Goal: Task Accomplishment & Management: Manage account settings

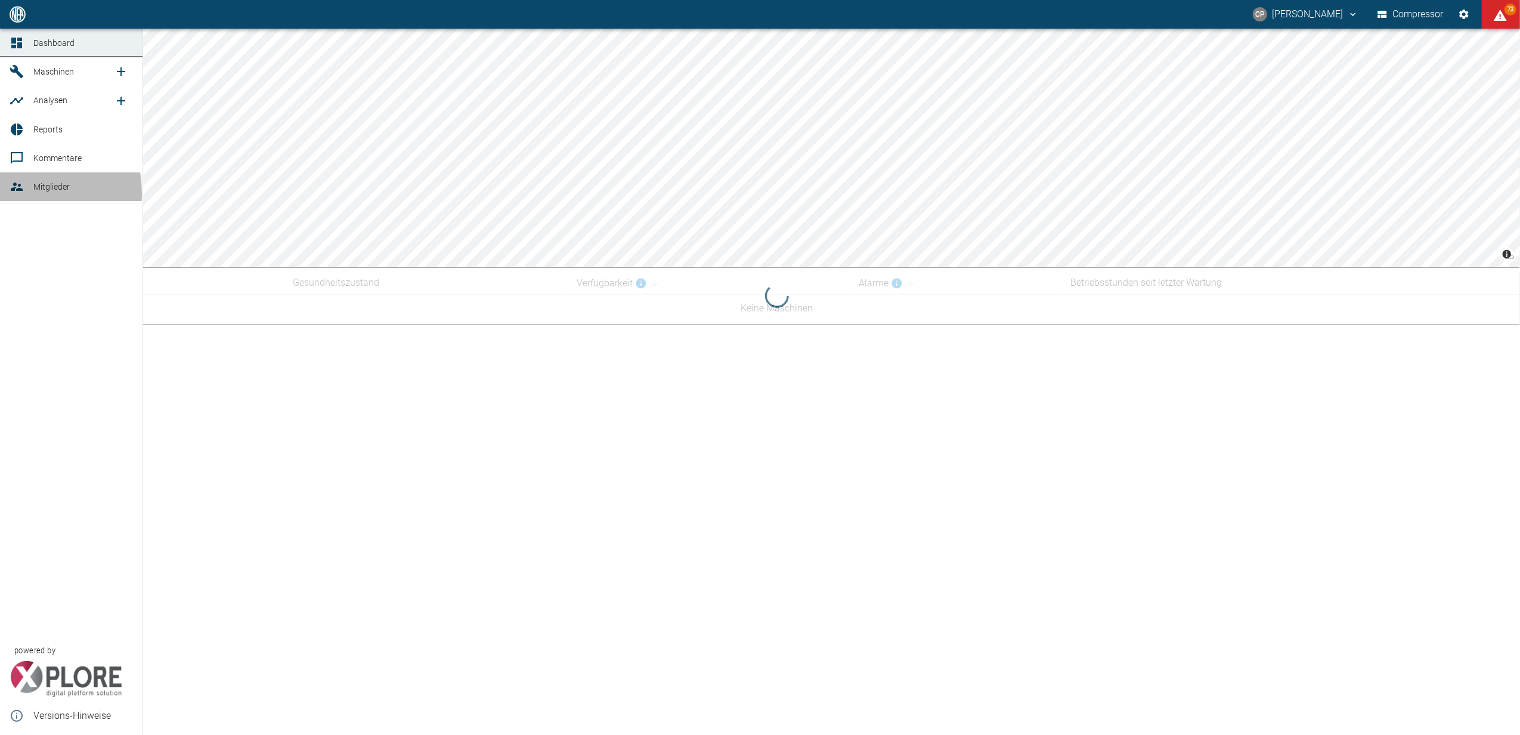
click at [12, 194] on icon at bounding box center [17, 186] width 14 height 14
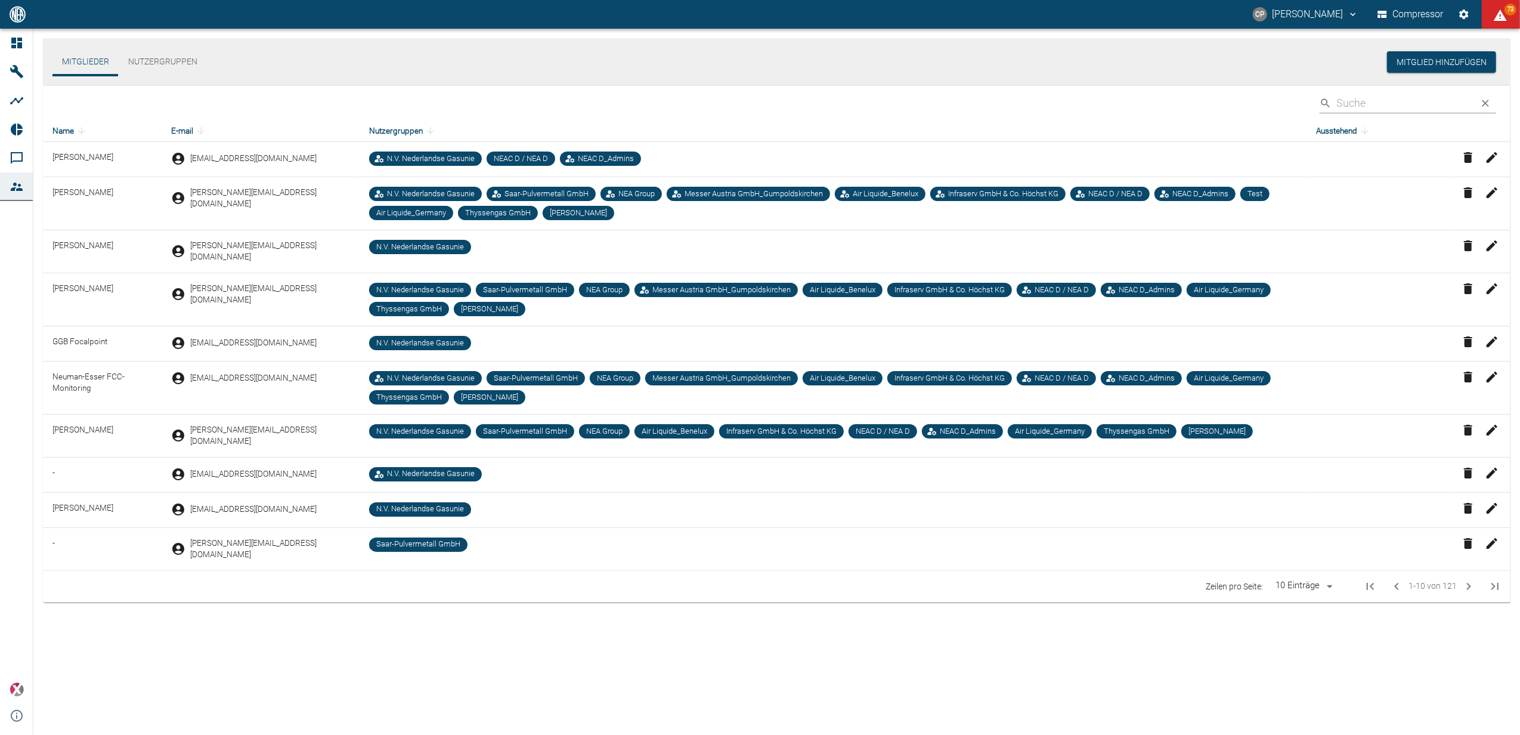
click at [1372, 106] on input "Search" at bounding box center [1403, 102] width 134 height 21
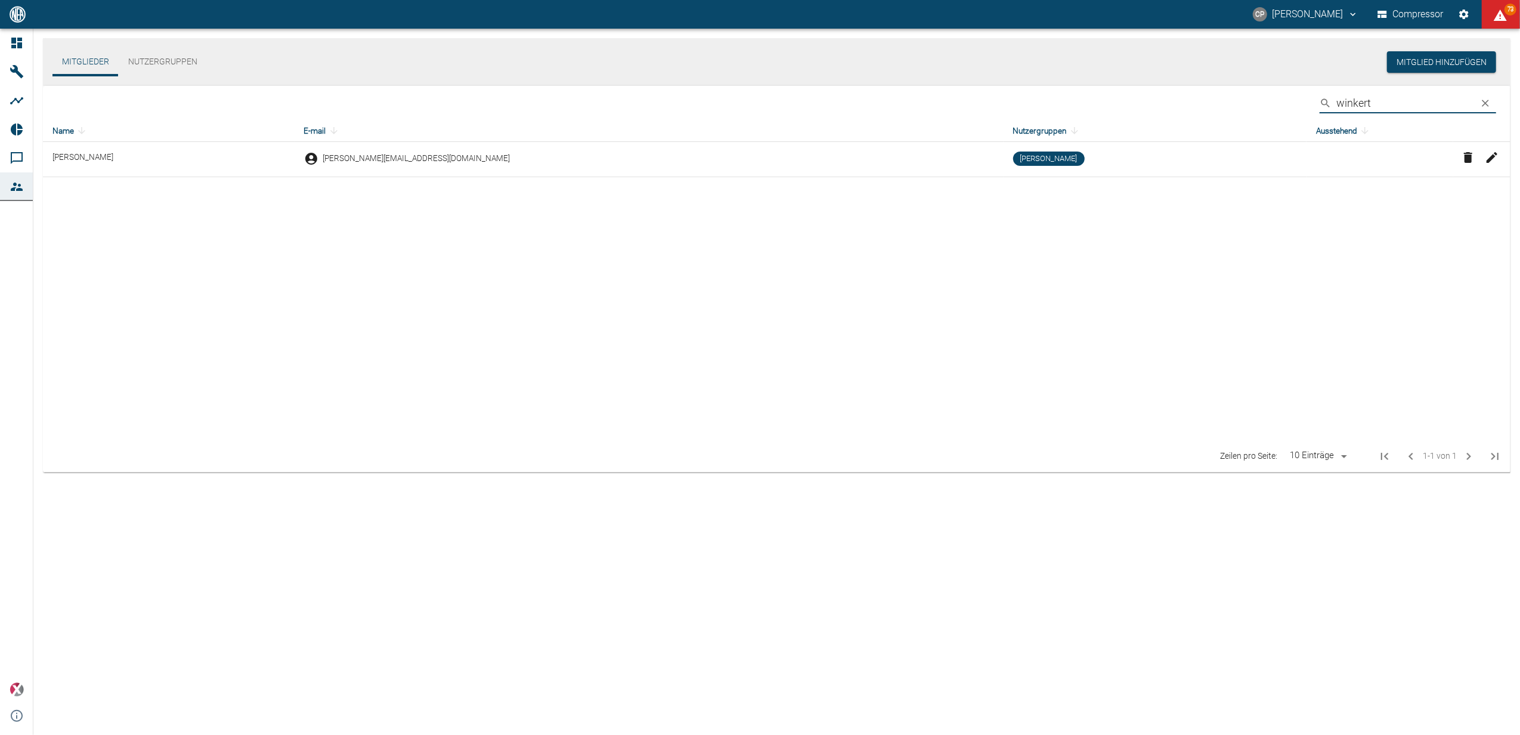
type input "winkert"
click at [1496, 158] on icon "button" at bounding box center [1492, 157] width 14 height 14
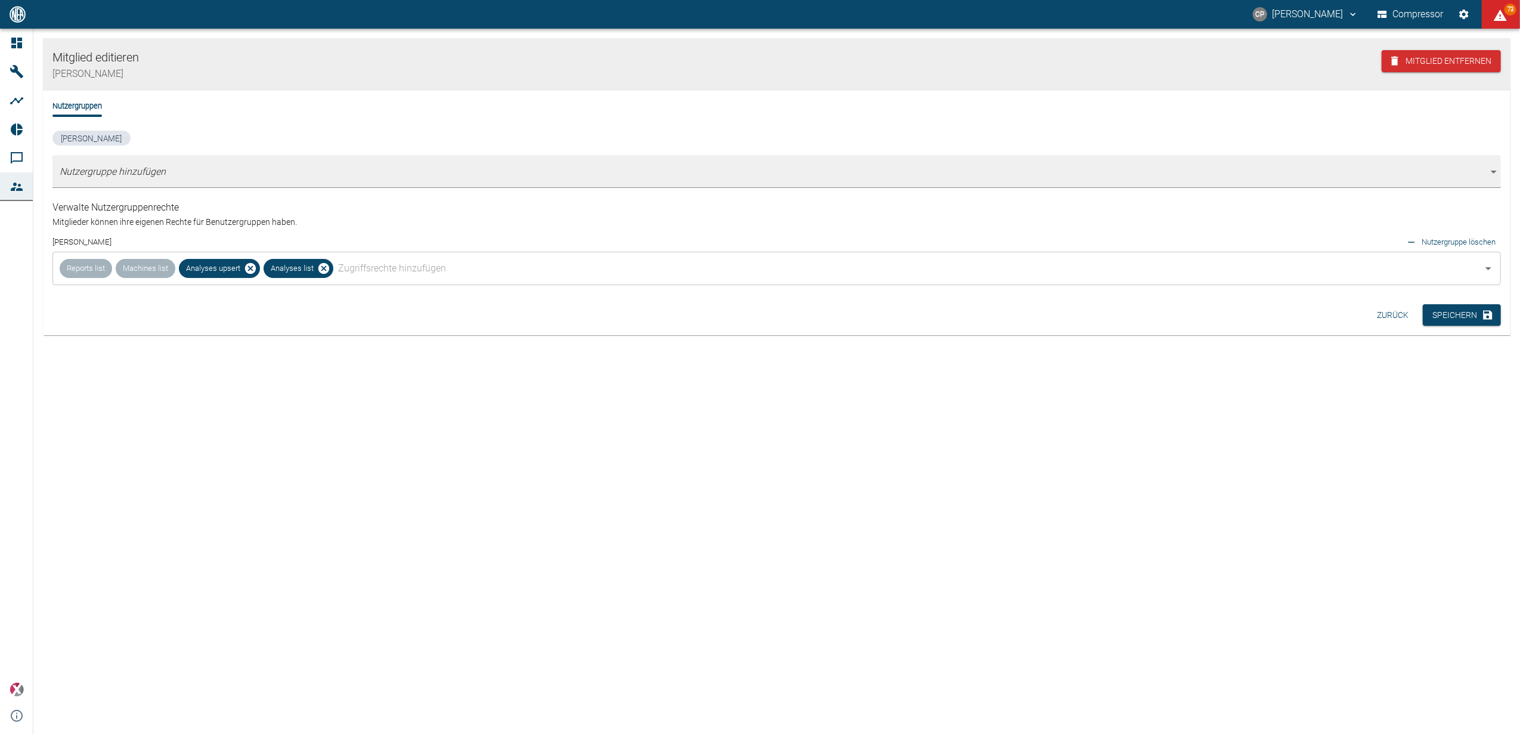
click at [1443, 244] on small "Nutzergruppe löschen" at bounding box center [1458, 242] width 74 height 14
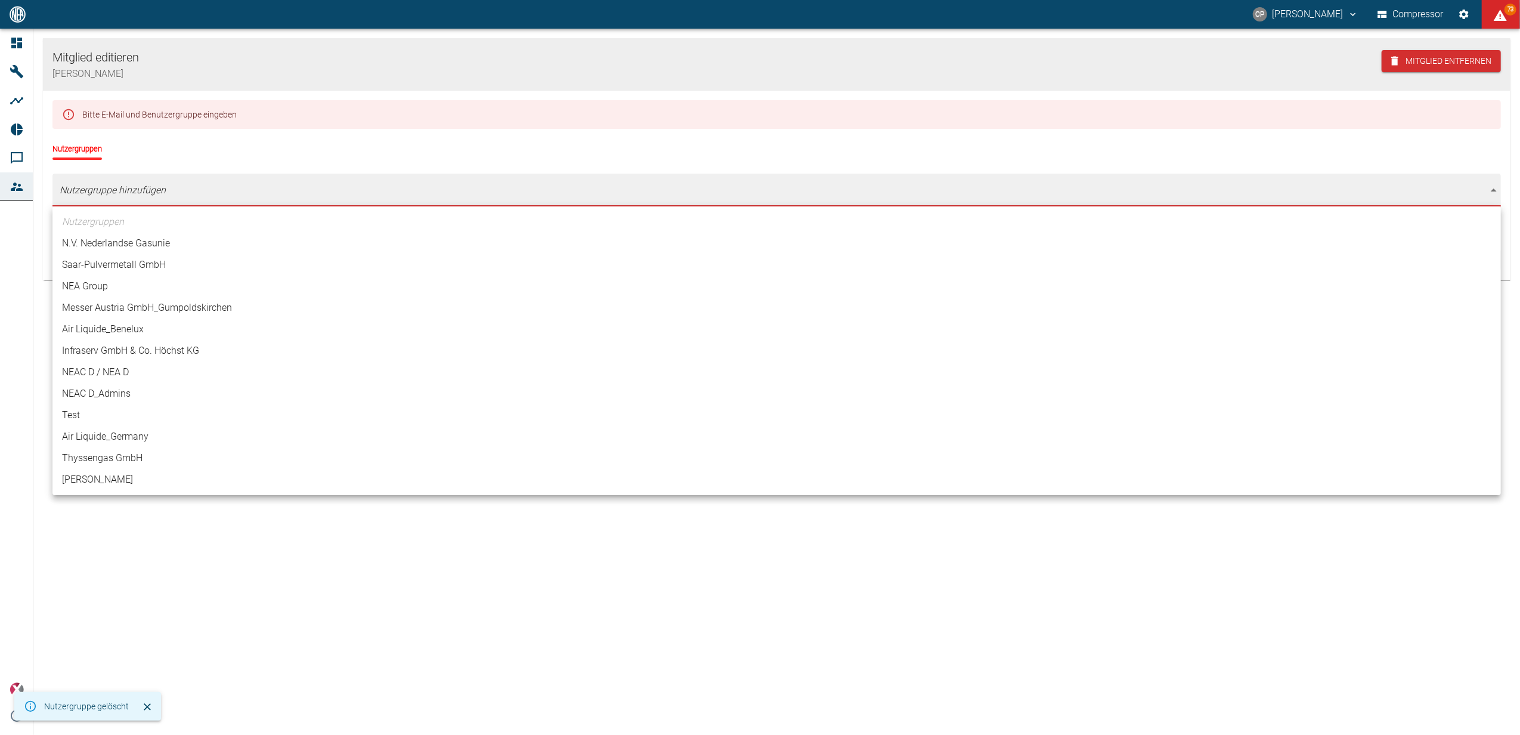
click at [103, 187] on body "CP Christoph Palm Compressor 73 Dashboard Maschinen Analysen Reports Kommentare…" at bounding box center [760, 367] width 1520 height 735
click at [110, 480] on li "Ariane Bremen" at bounding box center [776, 479] width 1448 height 21
type input "[object Object]"
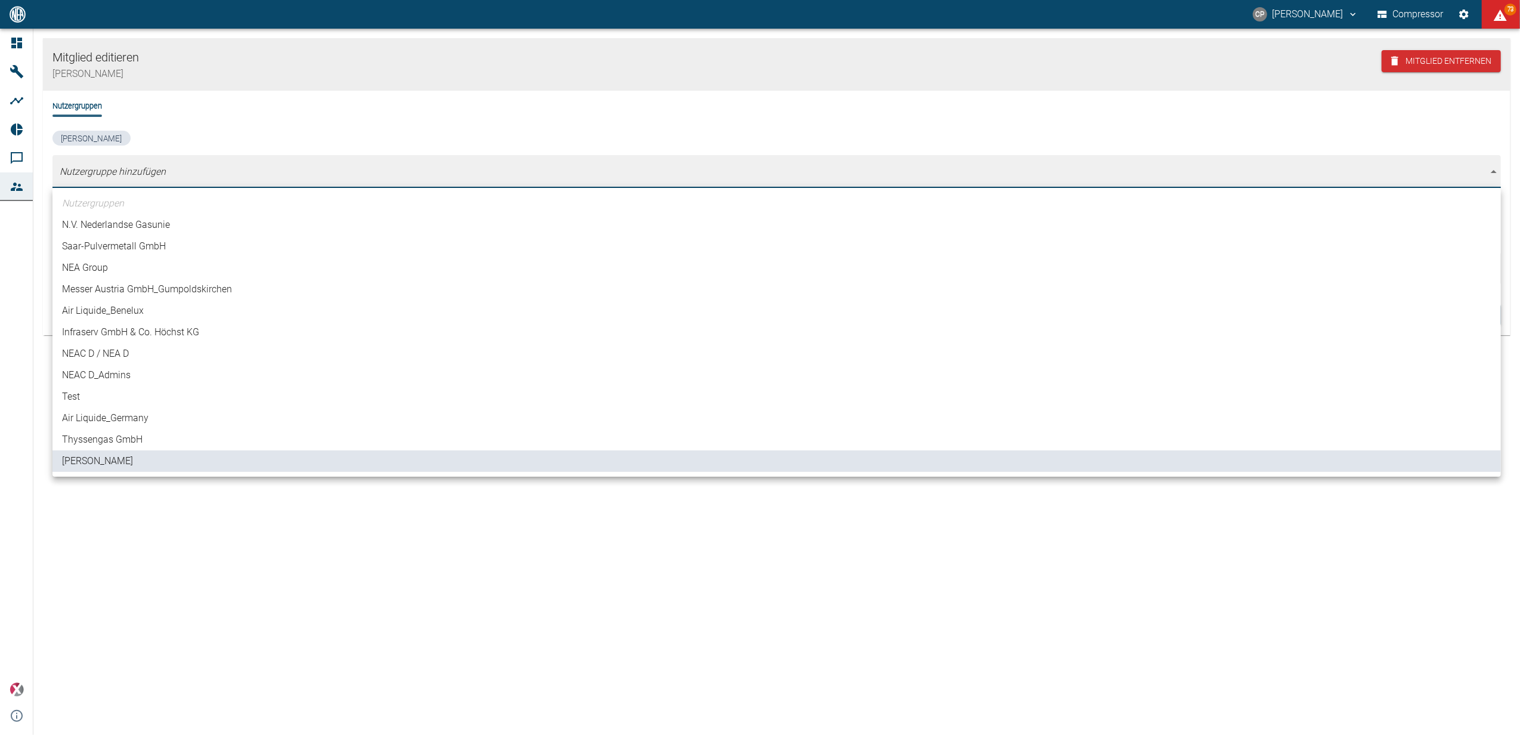
click at [109, 516] on div at bounding box center [760, 367] width 1520 height 735
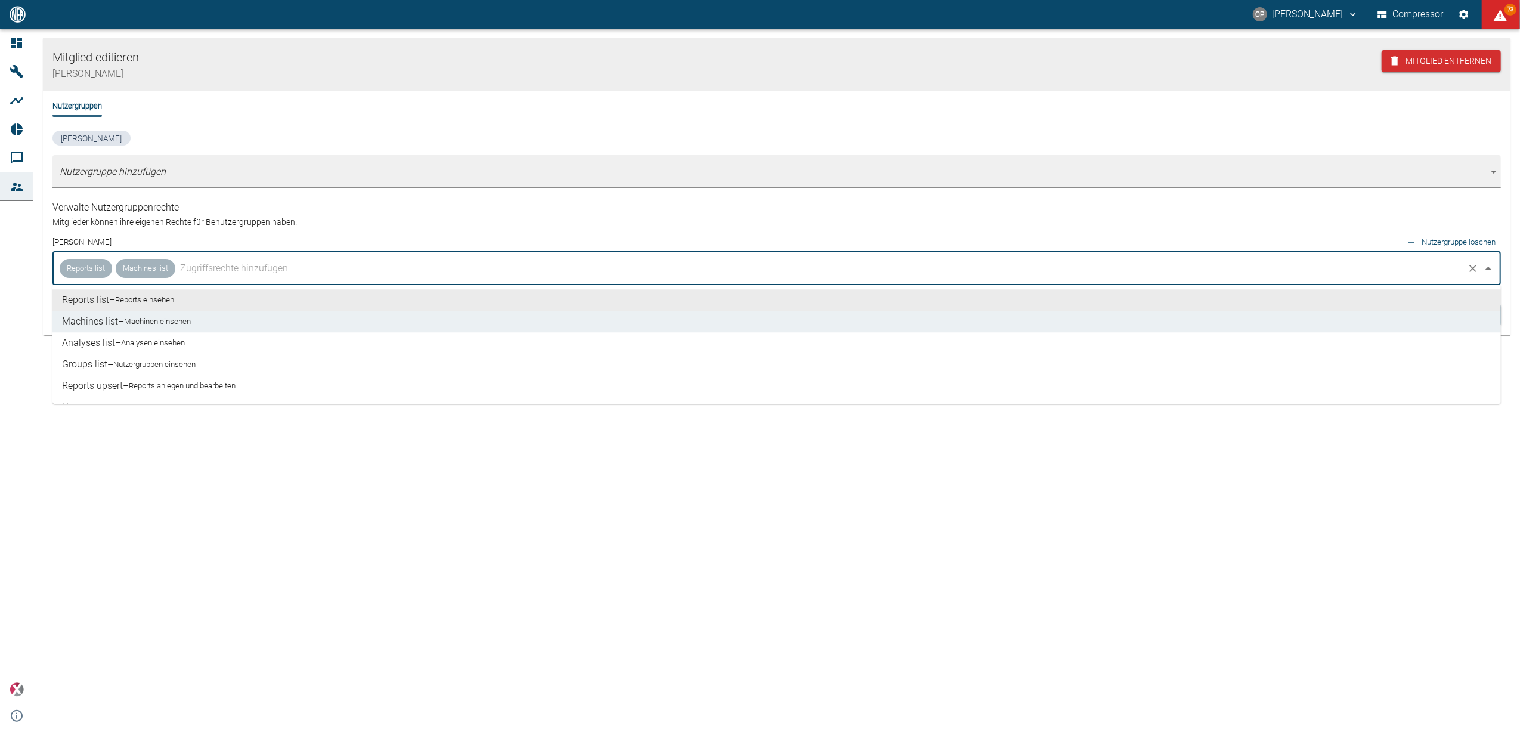
click at [234, 275] on input "text" at bounding box center [819, 268] width 1285 height 23
click at [150, 342] on small "Analysen einsehen" at bounding box center [153, 343] width 64 height 12
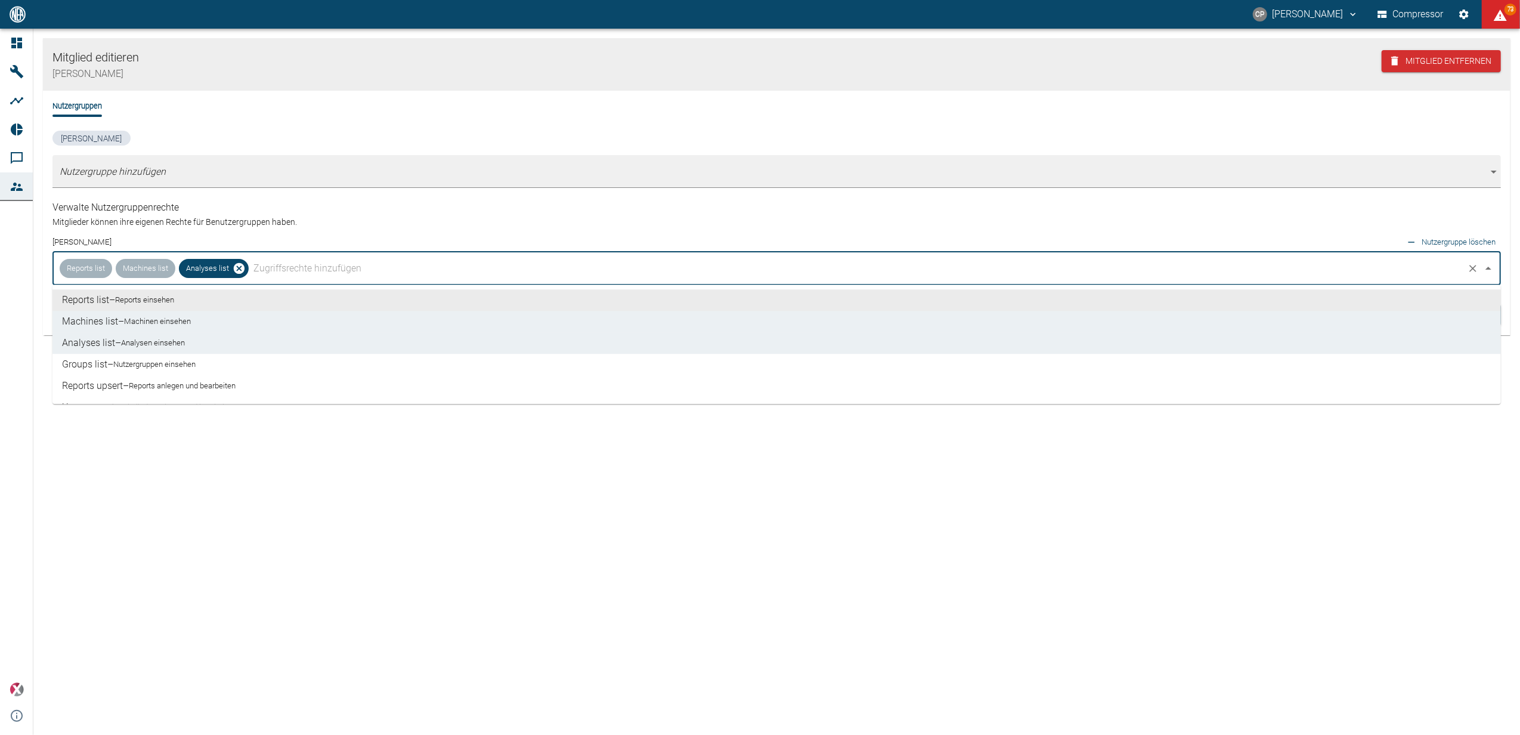
click at [275, 275] on input "text" at bounding box center [855, 268] width 1211 height 23
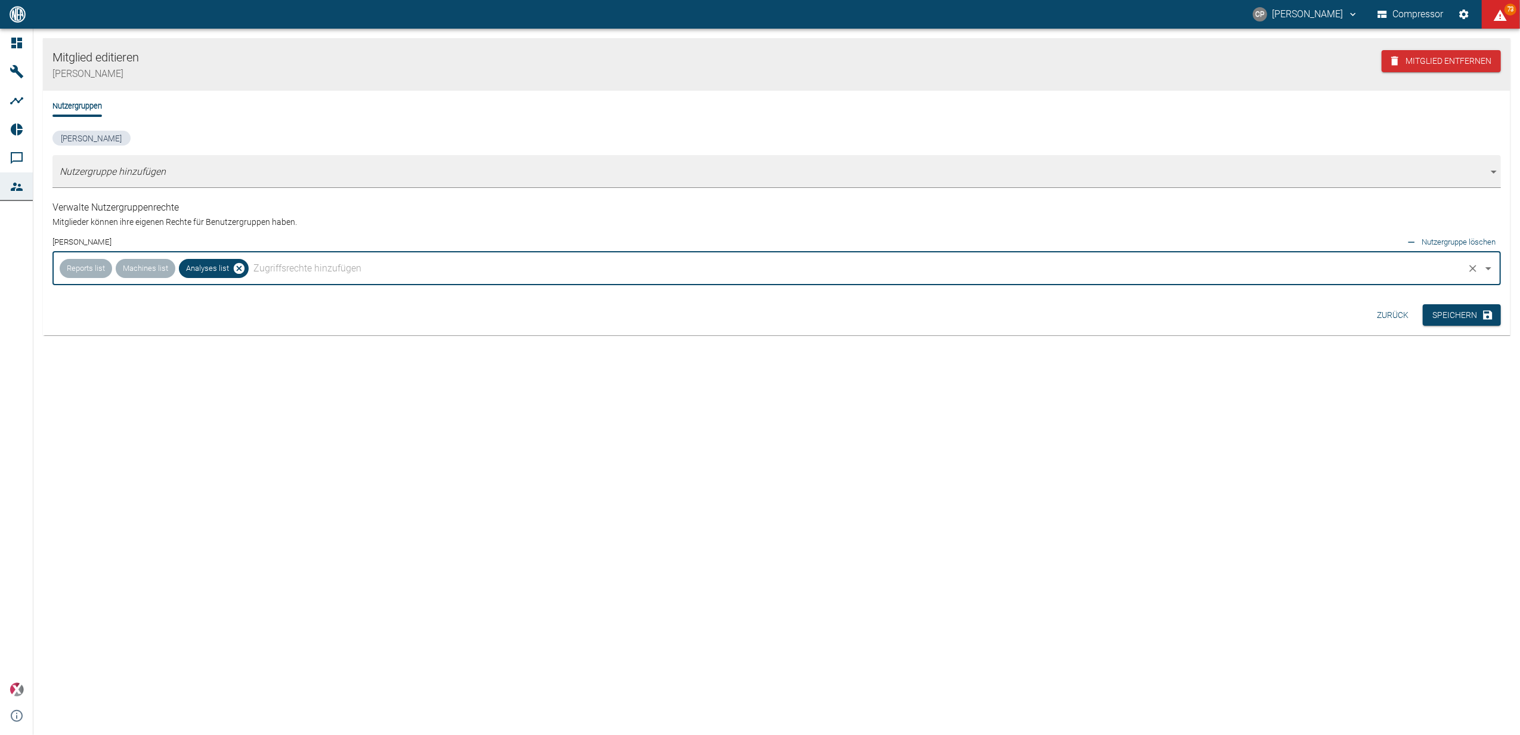
click at [284, 263] on input "text" at bounding box center [855, 268] width 1211 height 23
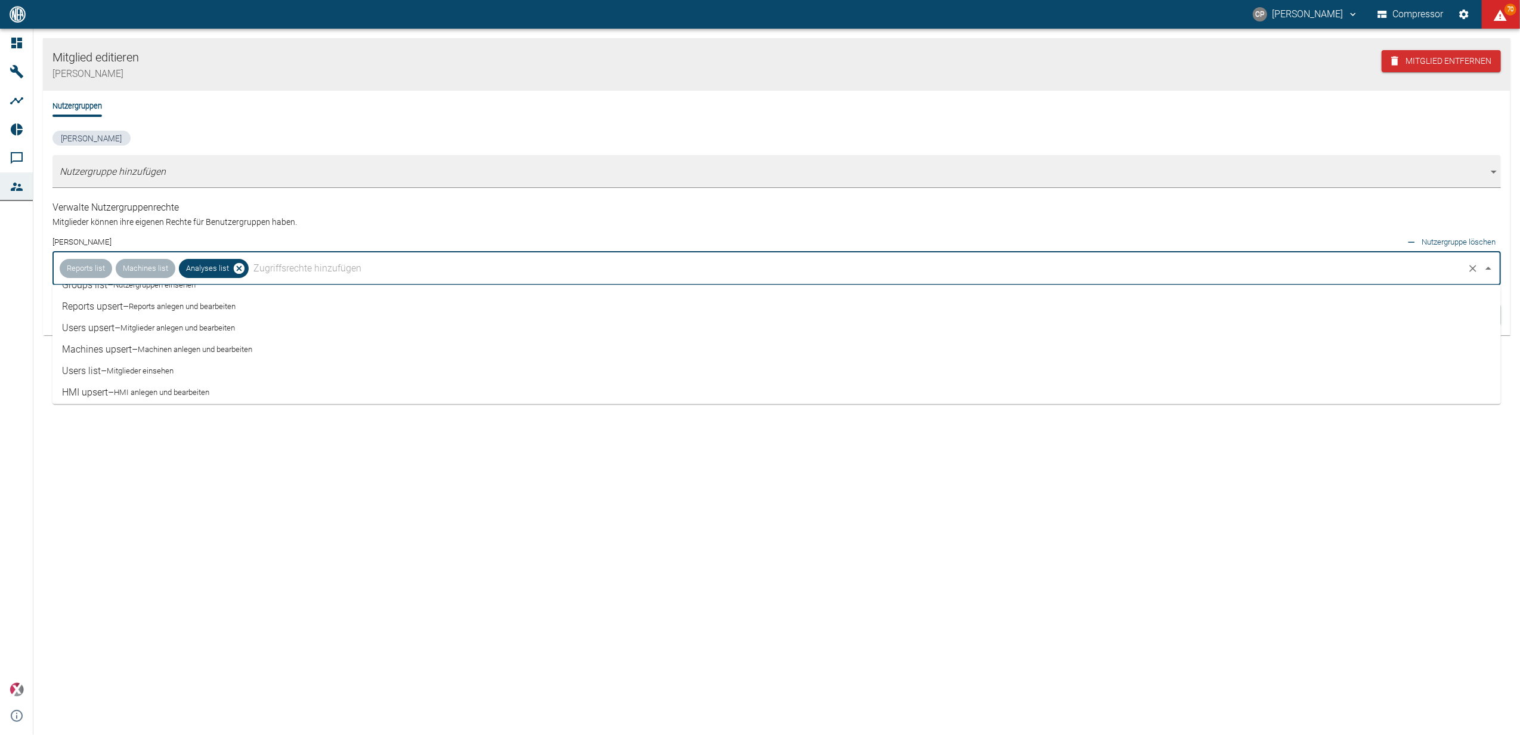
scroll to position [159, 0]
click at [178, 375] on small "Analysen anlegen und bearbeiten" at bounding box center [190, 377] width 111 height 12
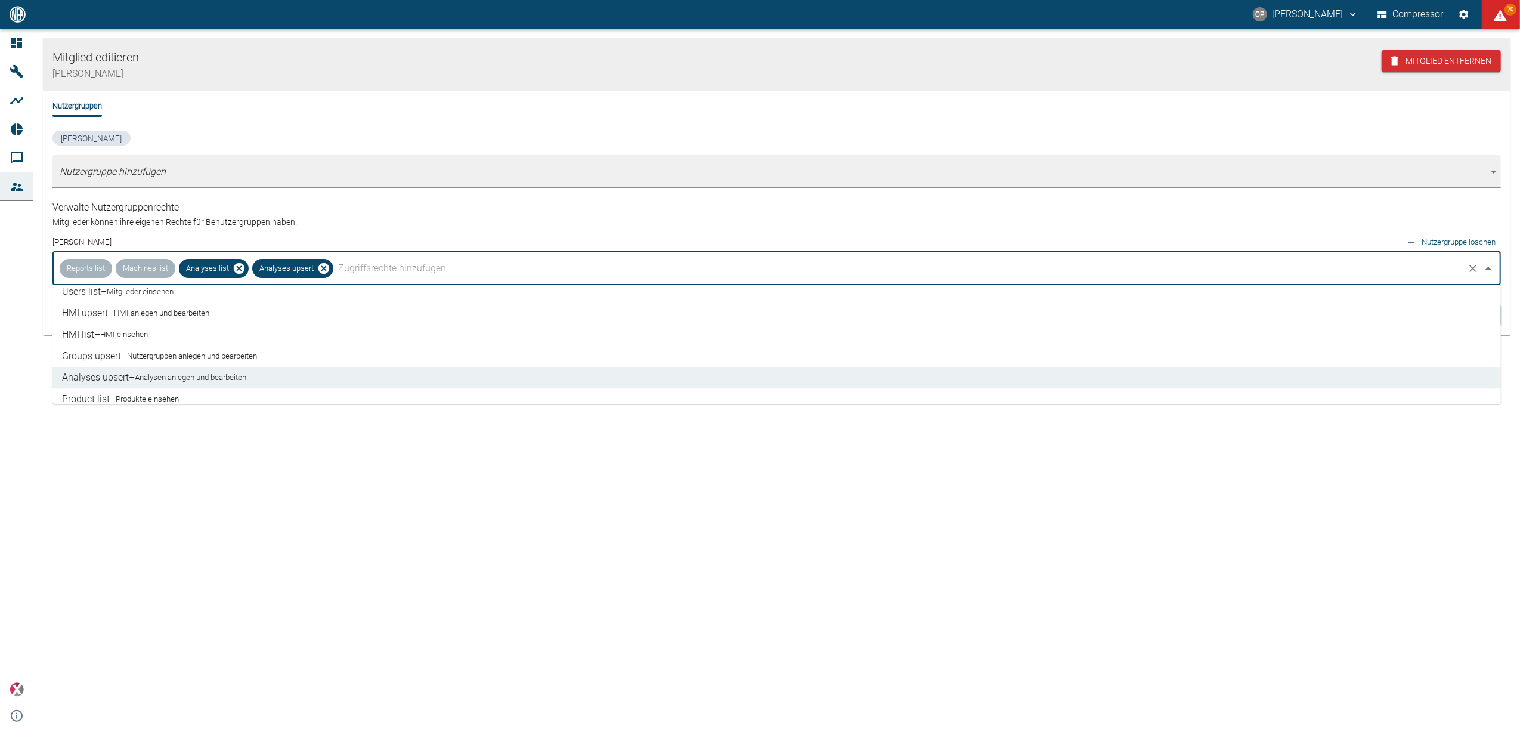
click at [237, 460] on div "Mitglied editieren Eric Winkert Mitglied entfernen Nutzergruppen Ariane Bremen …" at bounding box center [776, 382] width 1486 height 706
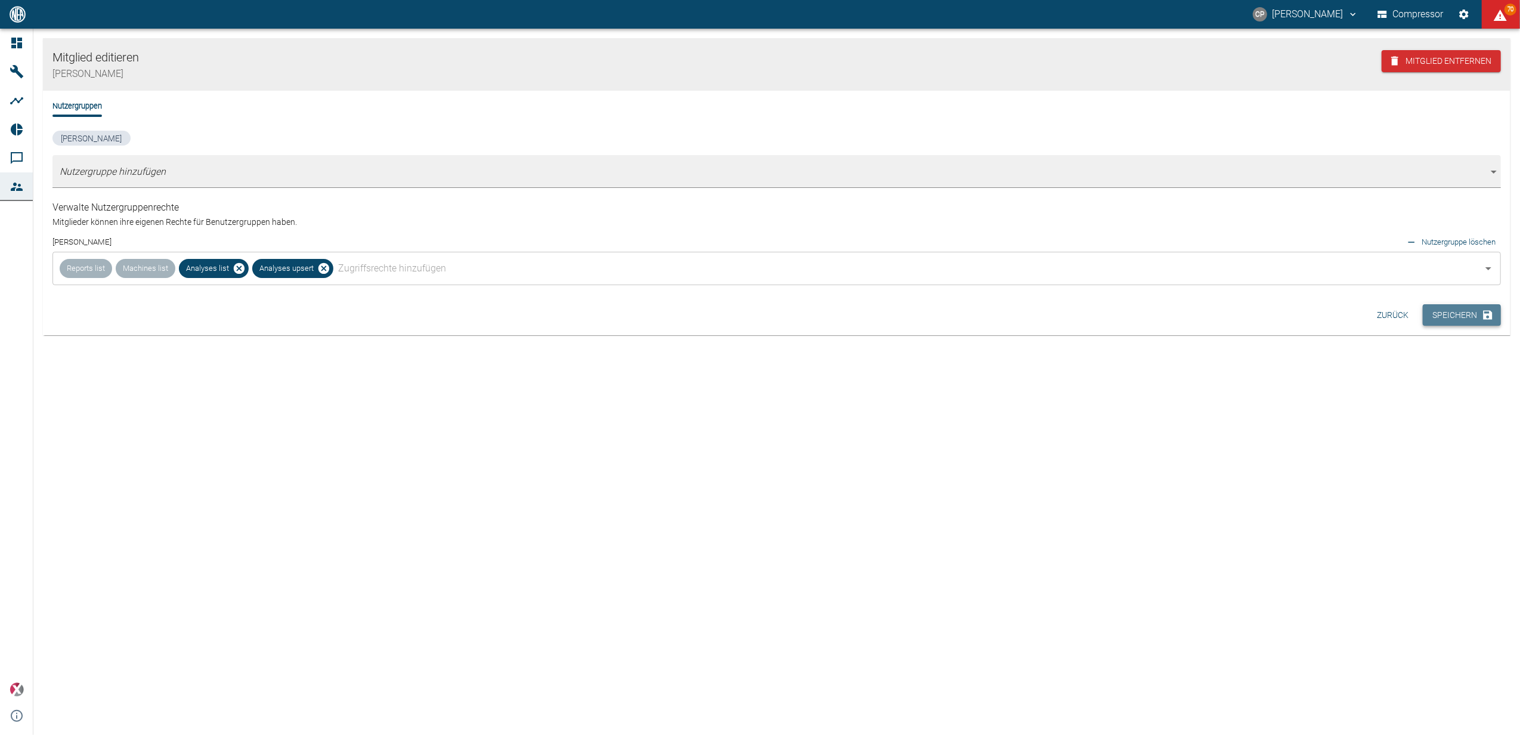
click at [1451, 320] on button "Speichern" at bounding box center [1462, 315] width 78 height 22
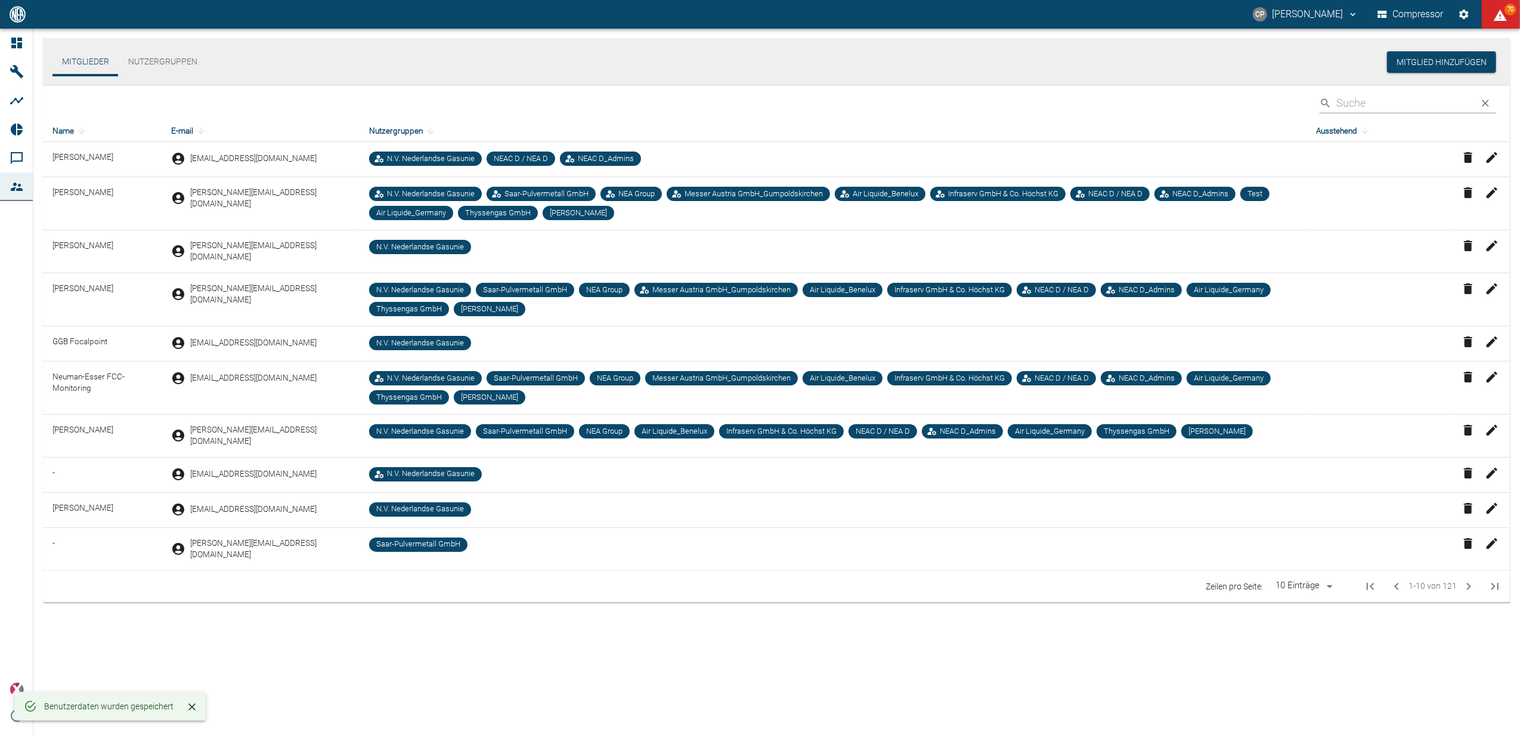
click at [168, 58] on button "Nutzergruppen" at bounding box center [163, 62] width 88 height 29
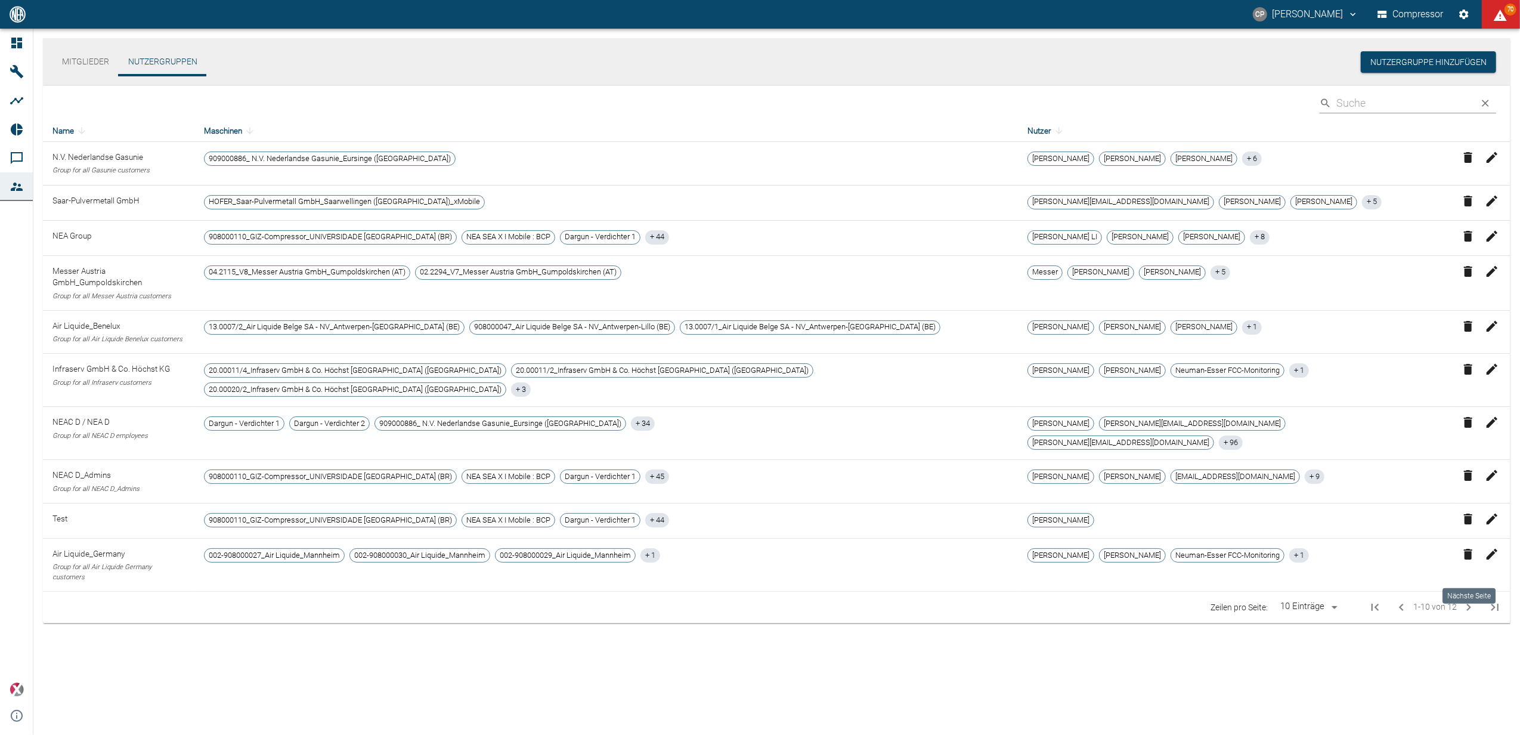
click at [1471, 600] on icon "Next Page" at bounding box center [1468, 607] width 14 height 14
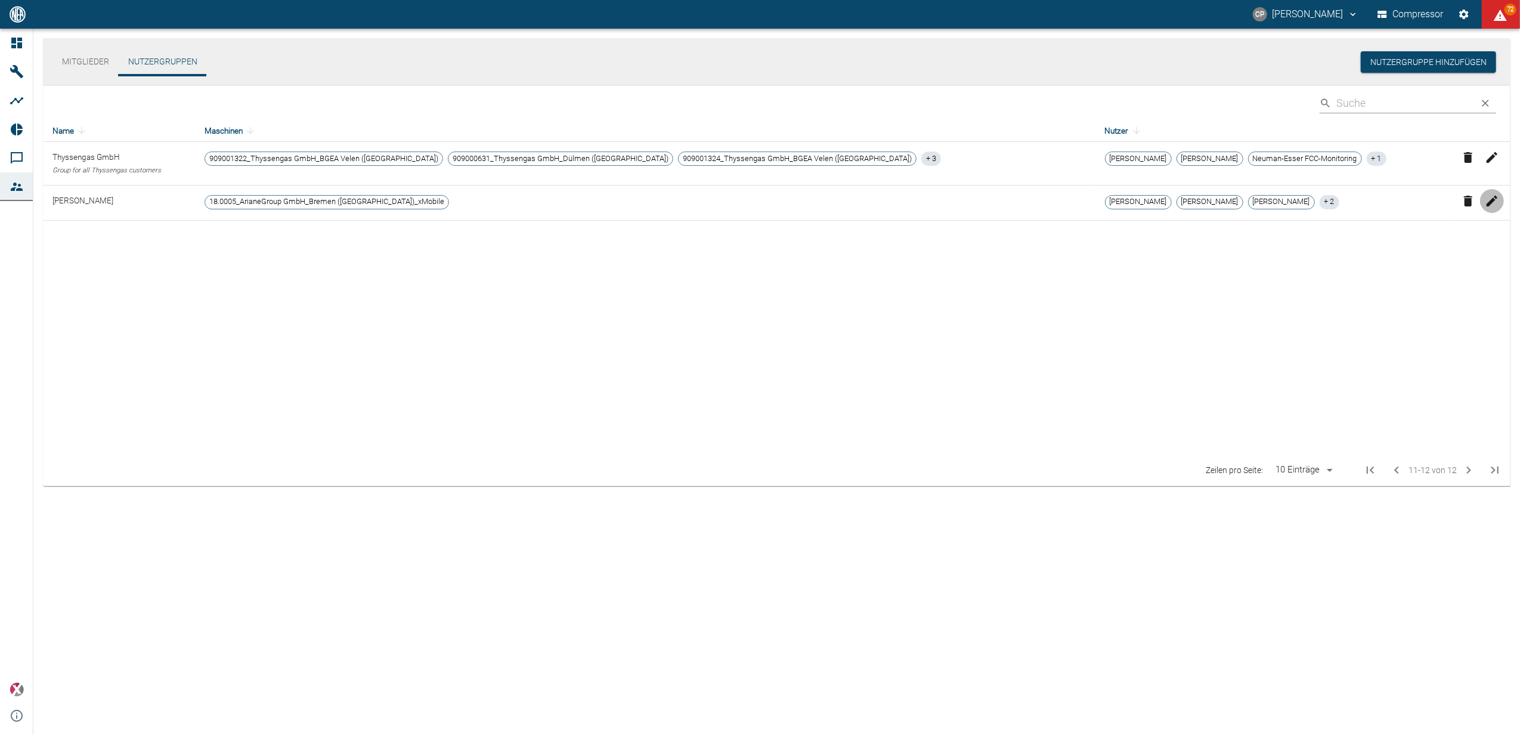
click at [1498, 203] on icon "button" at bounding box center [1492, 201] width 14 height 14
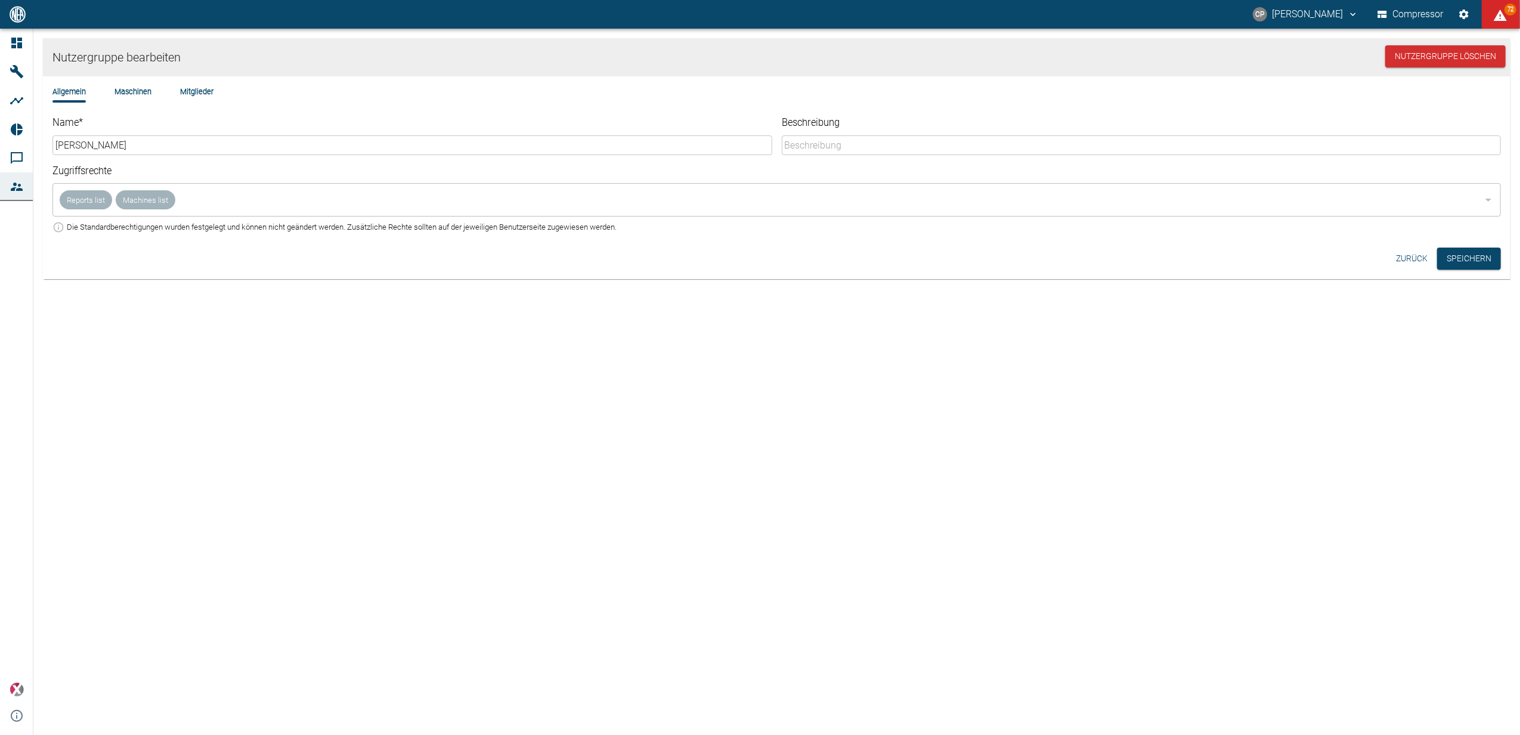
click at [139, 96] on li "Maschinen" at bounding box center [132, 91] width 37 height 11
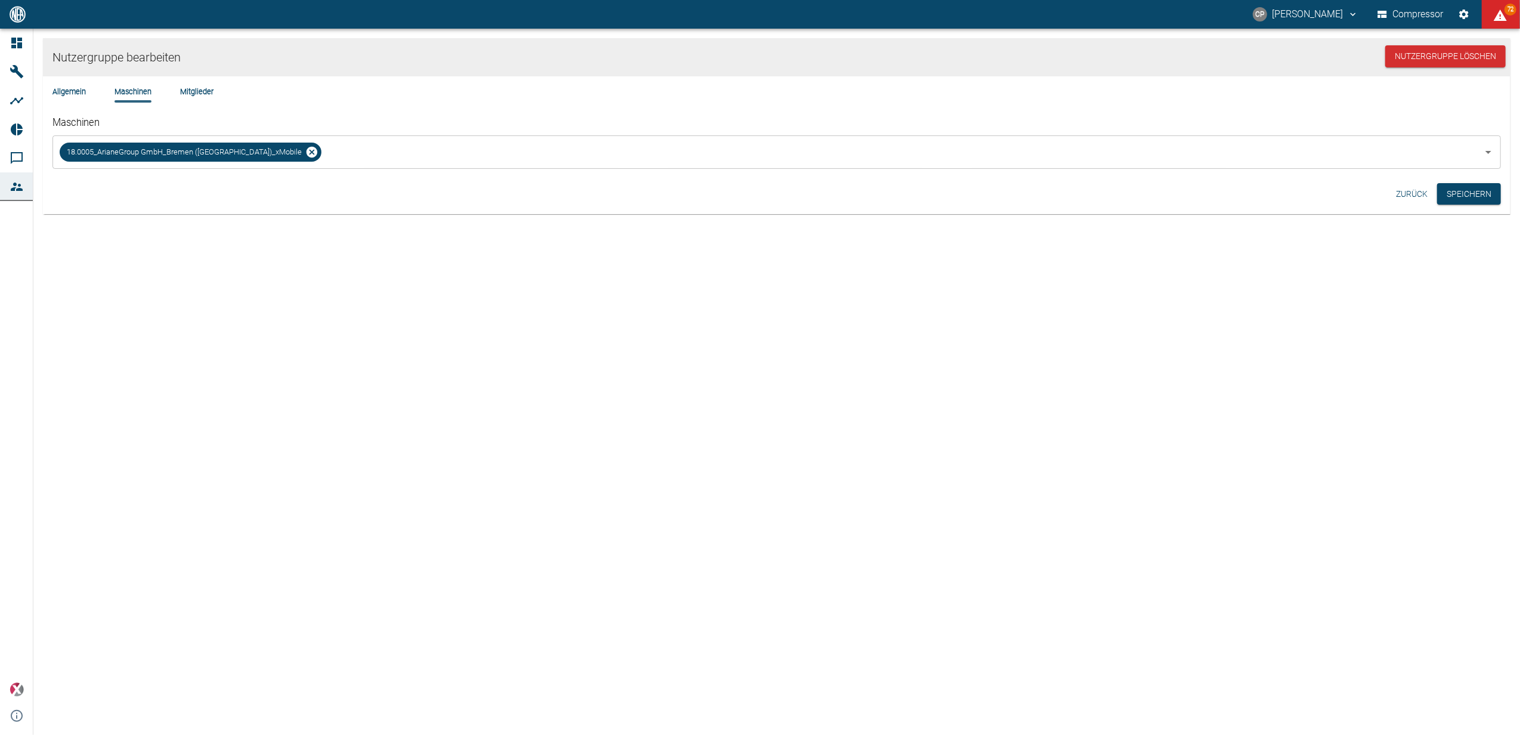
click at [192, 91] on li "Mitglieder" at bounding box center [196, 91] width 33 height 11
click at [1473, 191] on button "Speichern" at bounding box center [1469, 194] width 64 height 22
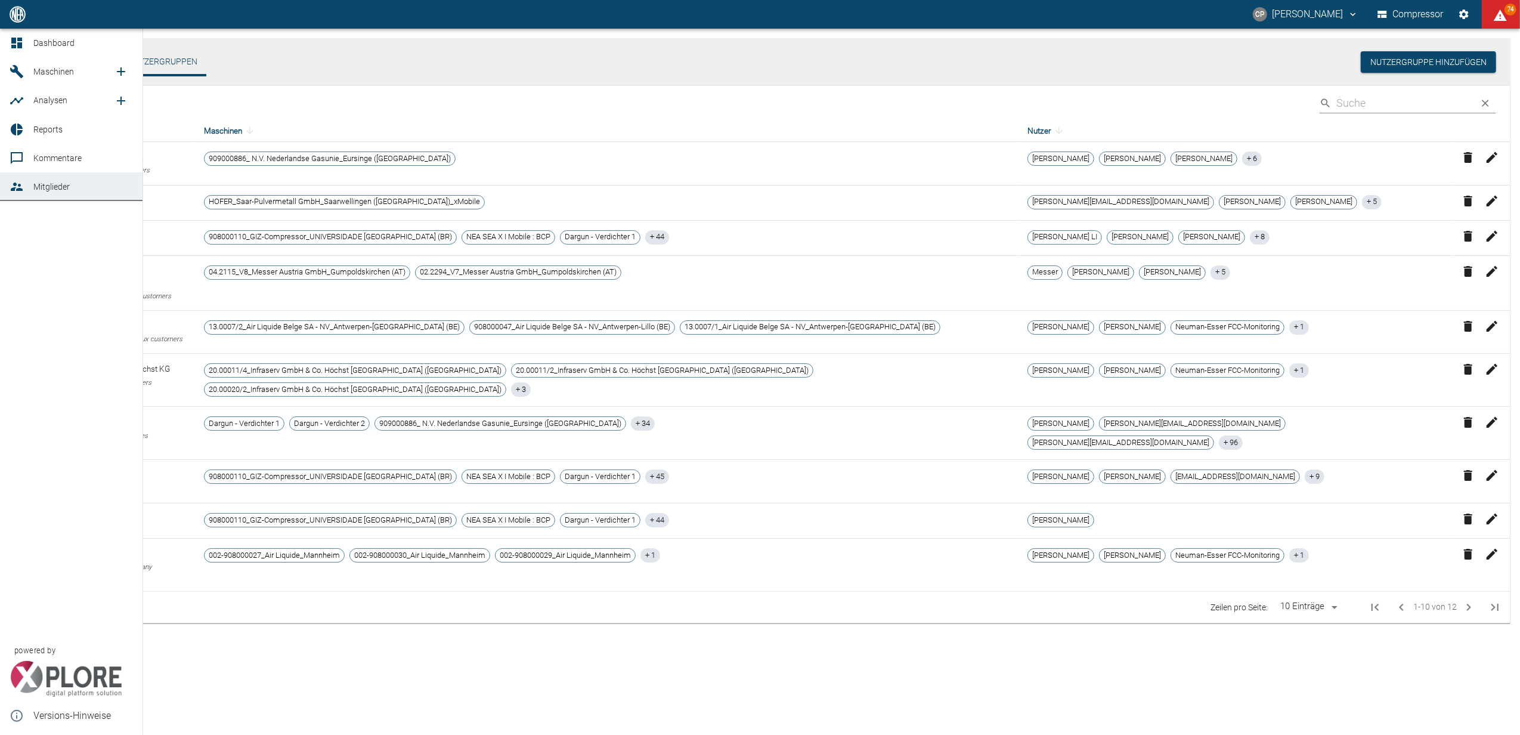
click at [23, 36] on icon at bounding box center [17, 43] width 14 height 14
